Goal: Information Seeking & Learning: Learn about a topic

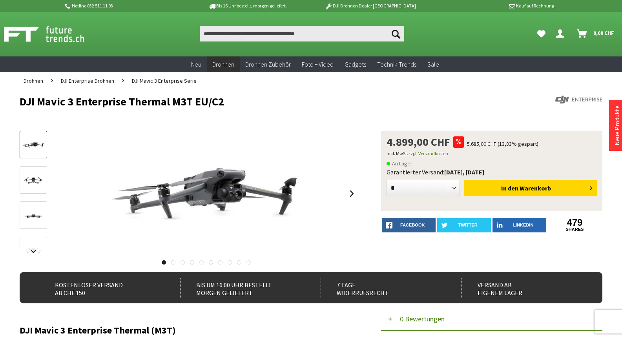
click at [46, 175] on link at bounding box center [33, 179] width 27 height 27
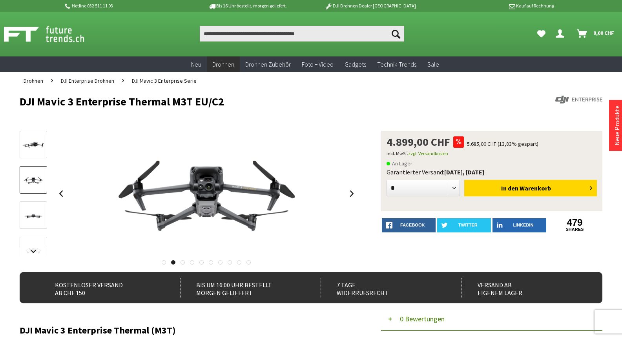
click at [29, 198] on div at bounding box center [33, 307] width 27 height 353
click at [31, 211] on img at bounding box center [33, 215] width 23 height 13
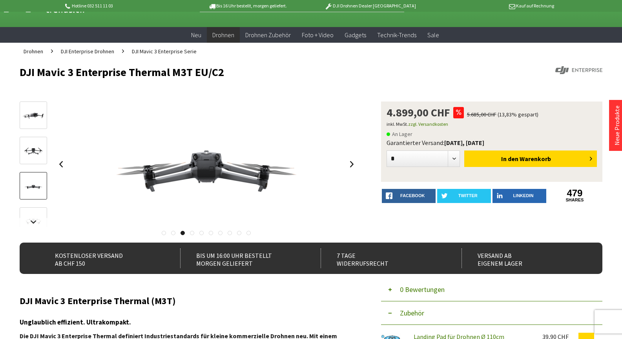
scroll to position [39, 0]
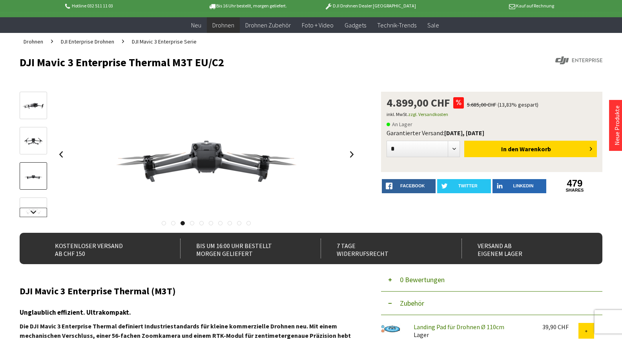
click at [33, 208] on link at bounding box center [33, 212] width 27 height 9
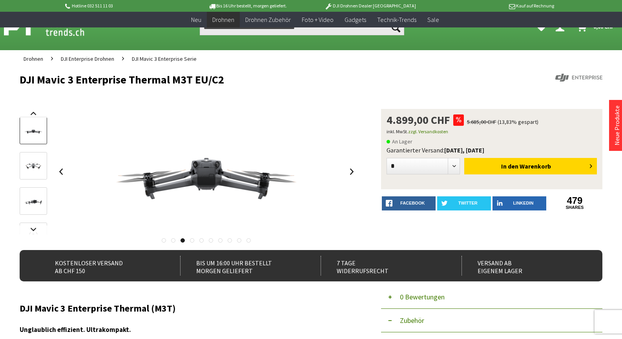
scroll to position [0, 0]
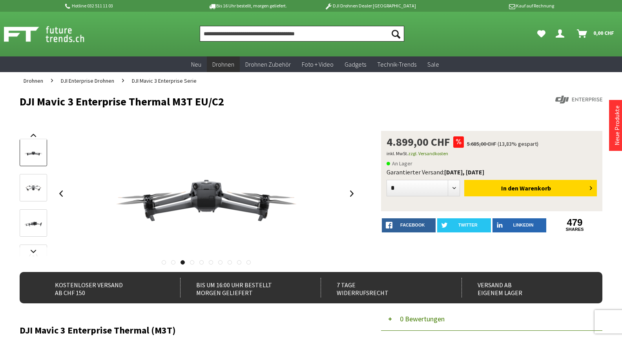
click at [258, 34] on input "Produkt, Marke, Kategorie, EAN, Artikelnummer…" at bounding box center [302, 34] width 204 height 16
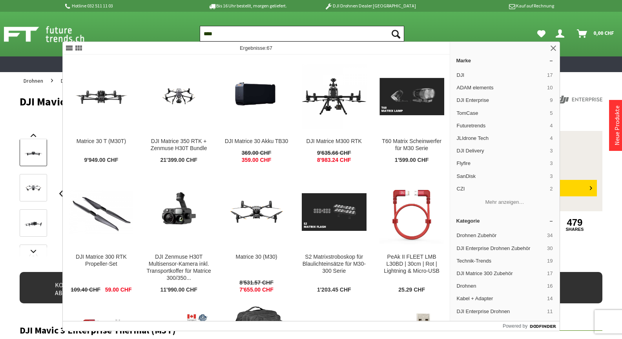
type input "****"
click at [387, 26] on button "Suchen" at bounding box center [395, 34] width 16 height 16
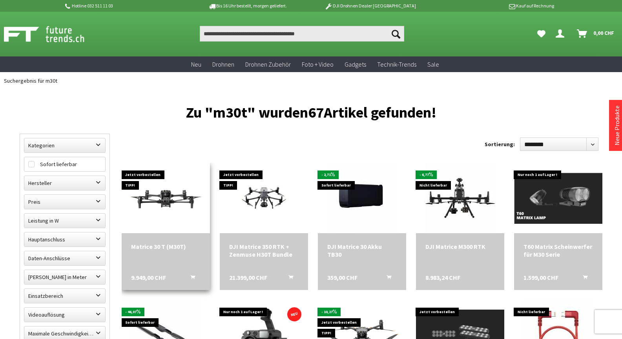
click at [174, 196] on img at bounding box center [166, 198] width 88 height 50
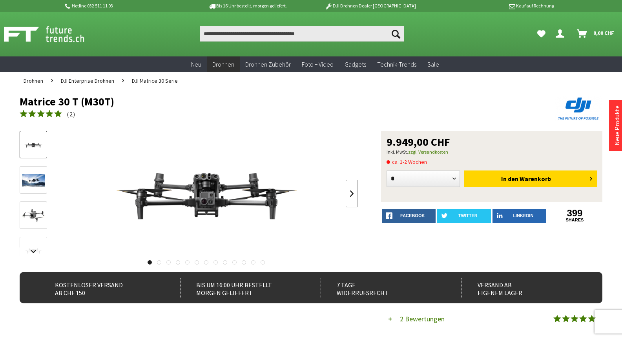
click at [353, 194] on link at bounding box center [351, 193] width 12 height 27
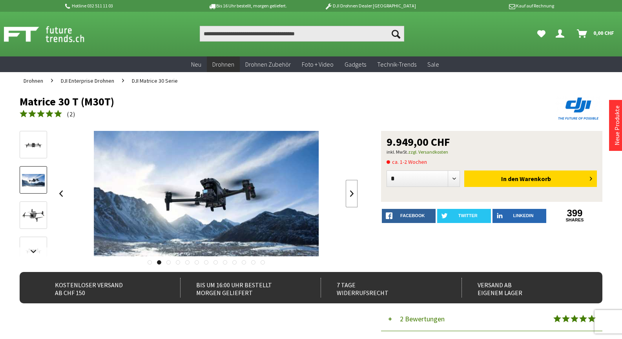
click at [353, 194] on link at bounding box center [351, 193] width 12 height 27
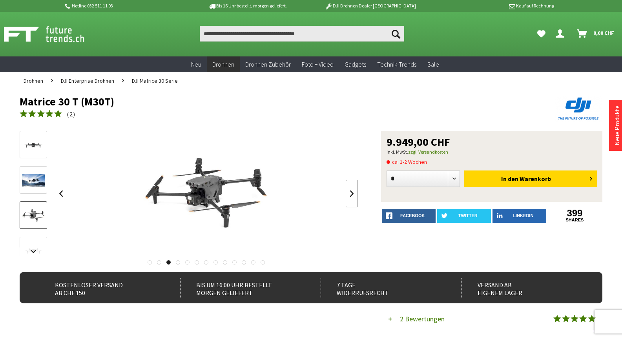
click at [353, 194] on link at bounding box center [351, 193] width 12 height 27
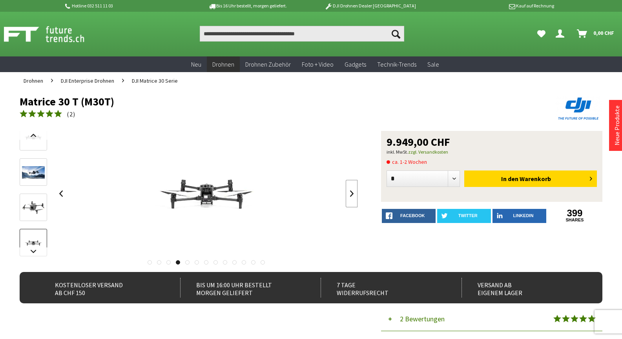
click at [353, 194] on link at bounding box center [351, 193] width 12 height 27
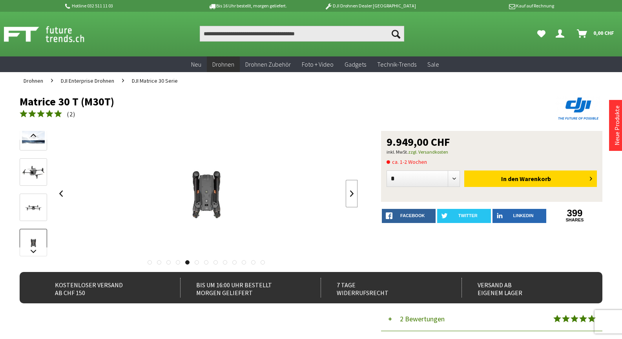
click at [353, 194] on link at bounding box center [351, 193] width 12 height 27
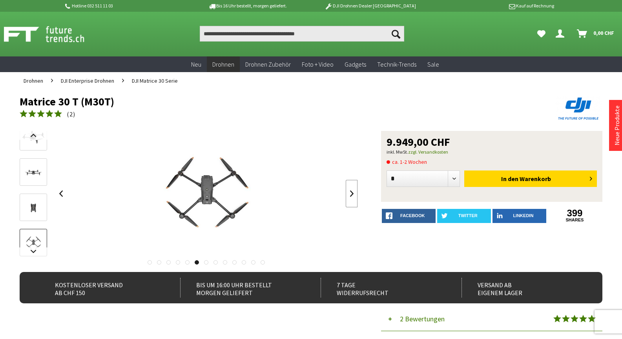
click at [353, 194] on link at bounding box center [351, 193] width 12 height 27
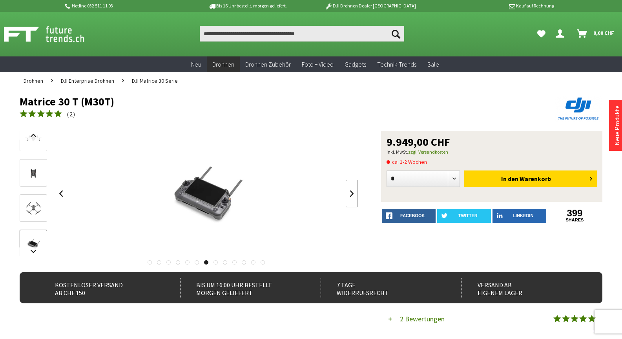
click at [353, 194] on link at bounding box center [351, 193] width 12 height 27
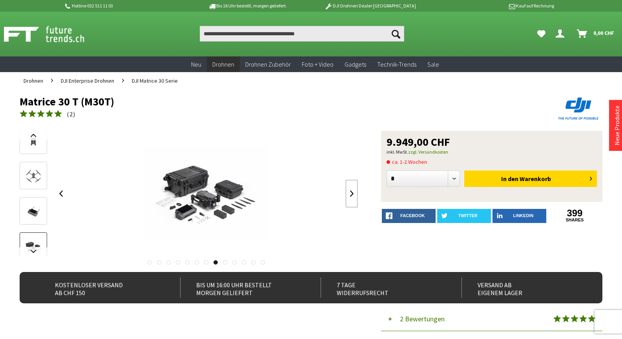
click at [353, 194] on link at bounding box center [351, 193] width 12 height 27
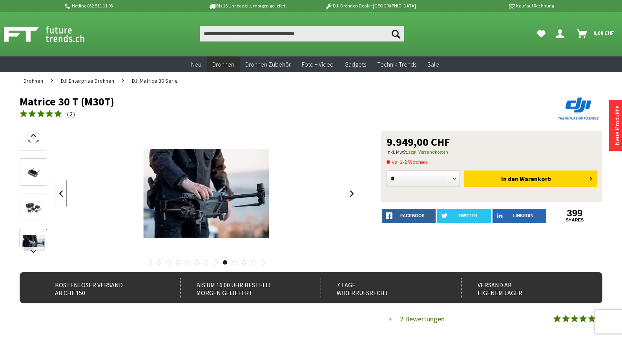
click at [60, 192] on link at bounding box center [61, 193] width 12 height 27
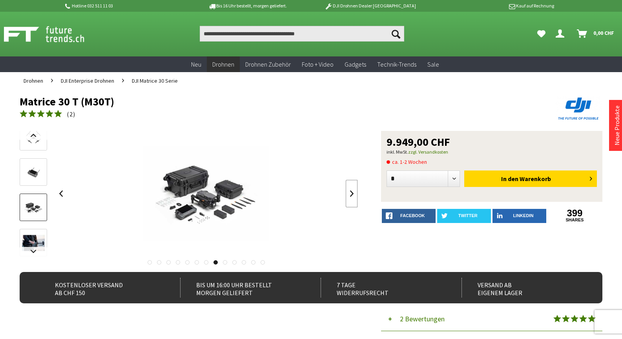
click at [351, 196] on link at bounding box center [351, 193] width 12 height 27
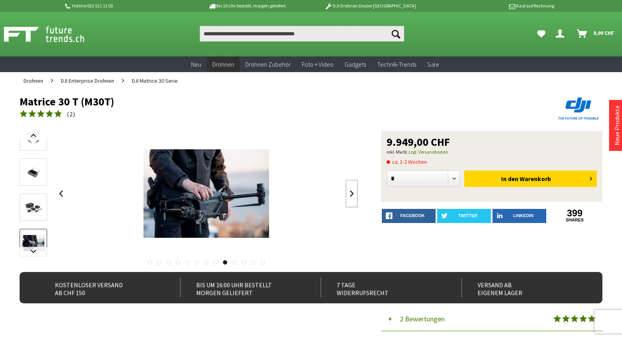
click at [351, 196] on link at bounding box center [351, 193] width 12 height 27
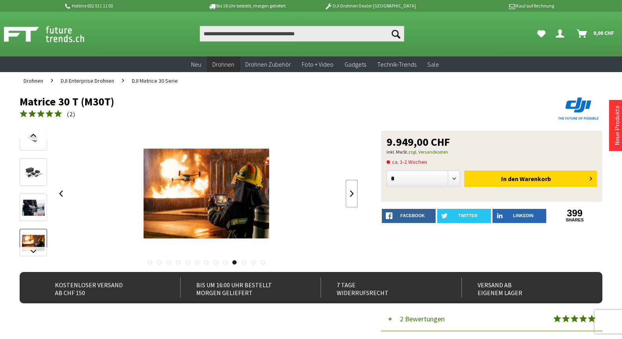
click at [351, 196] on link at bounding box center [351, 193] width 12 height 27
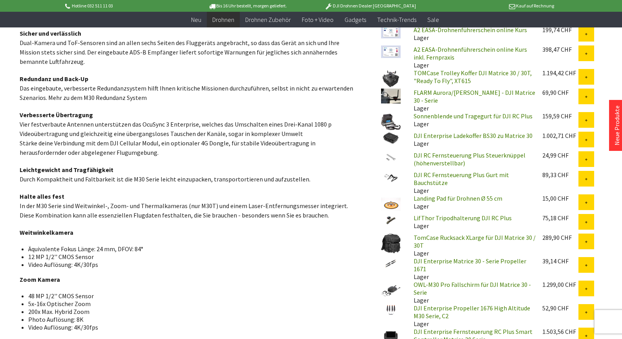
scroll to position [471, 0]
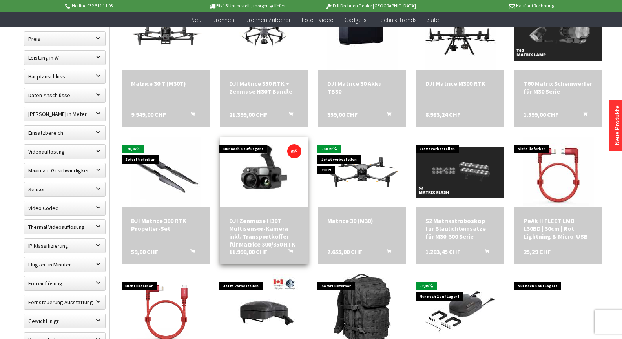
scroll to position [157, 0]
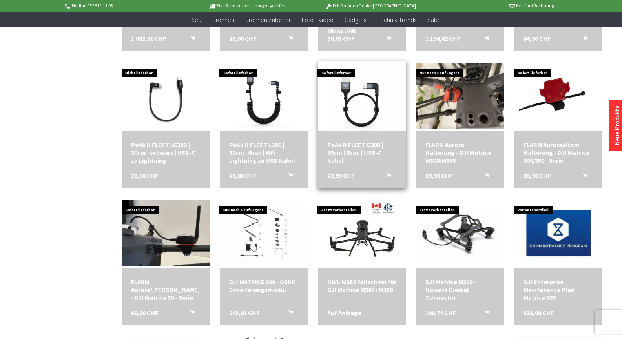
scroll to position [706, 0]
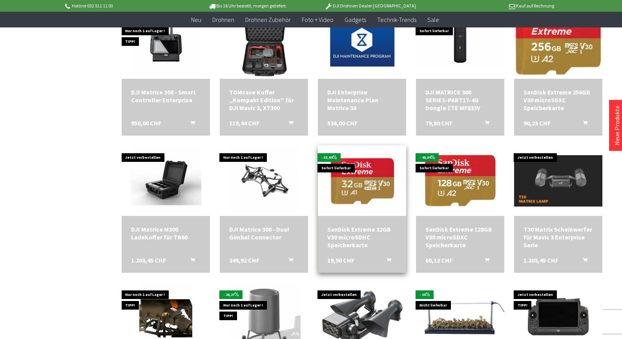
scroll to position [1059, 0]
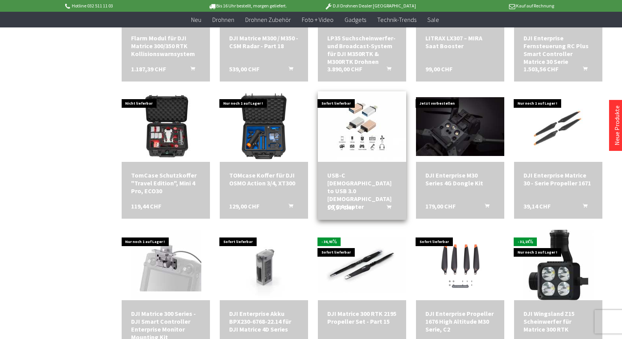
scroll to position [1294, 0]
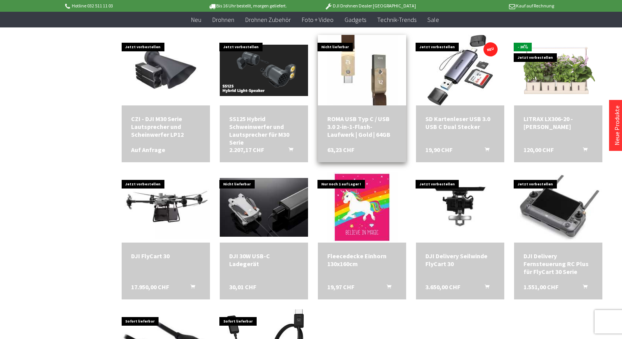
scroll to position [1725, 0]
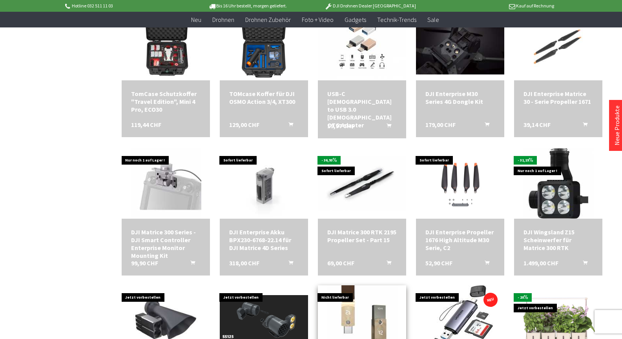
scroll to position [1333, 0]
